Goal: Task Accomplishment & Management: Use online tool/utility

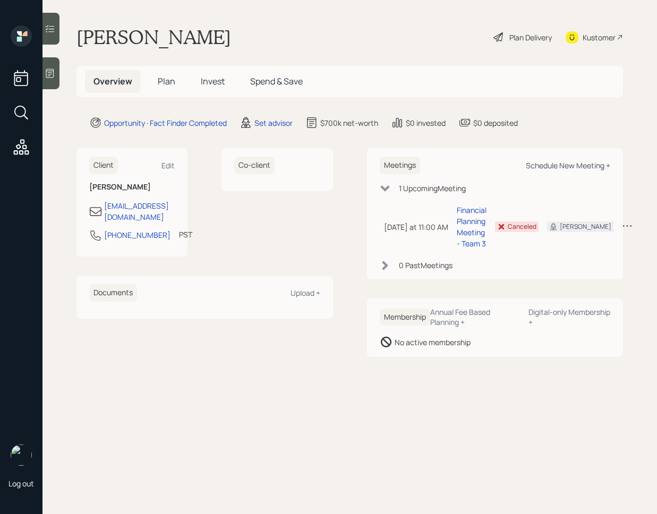
click at [568, 165] on div "Schedule New Meeting +" at bounding box center [568, 165] width 84 height 10
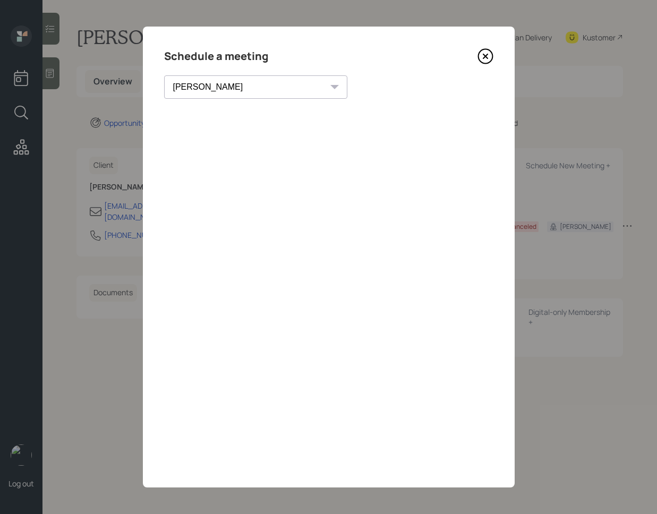
click at [243, 93] on select "[PERSON_NAME] [PERSON_NAME] [PERSON_NAME] [PERSON_NAME] [PERSON_NAME] [PERSON_N…" at bounding box center [255, 86] width 183 height 23
select select "bffa7908-1b2a-4c79-9bb6-f0ec9aed22d3"
click at [164, 75] on select "[PERSON_NAME] [PERSON_NAME] [PERSON_NAME] [PERSON_NAME] [PERSON_NAME] [PERSON_N…" at bounding box center [255, 86] width 183 height 23
